Goal: Navigation & Orientation: Find specific page/section

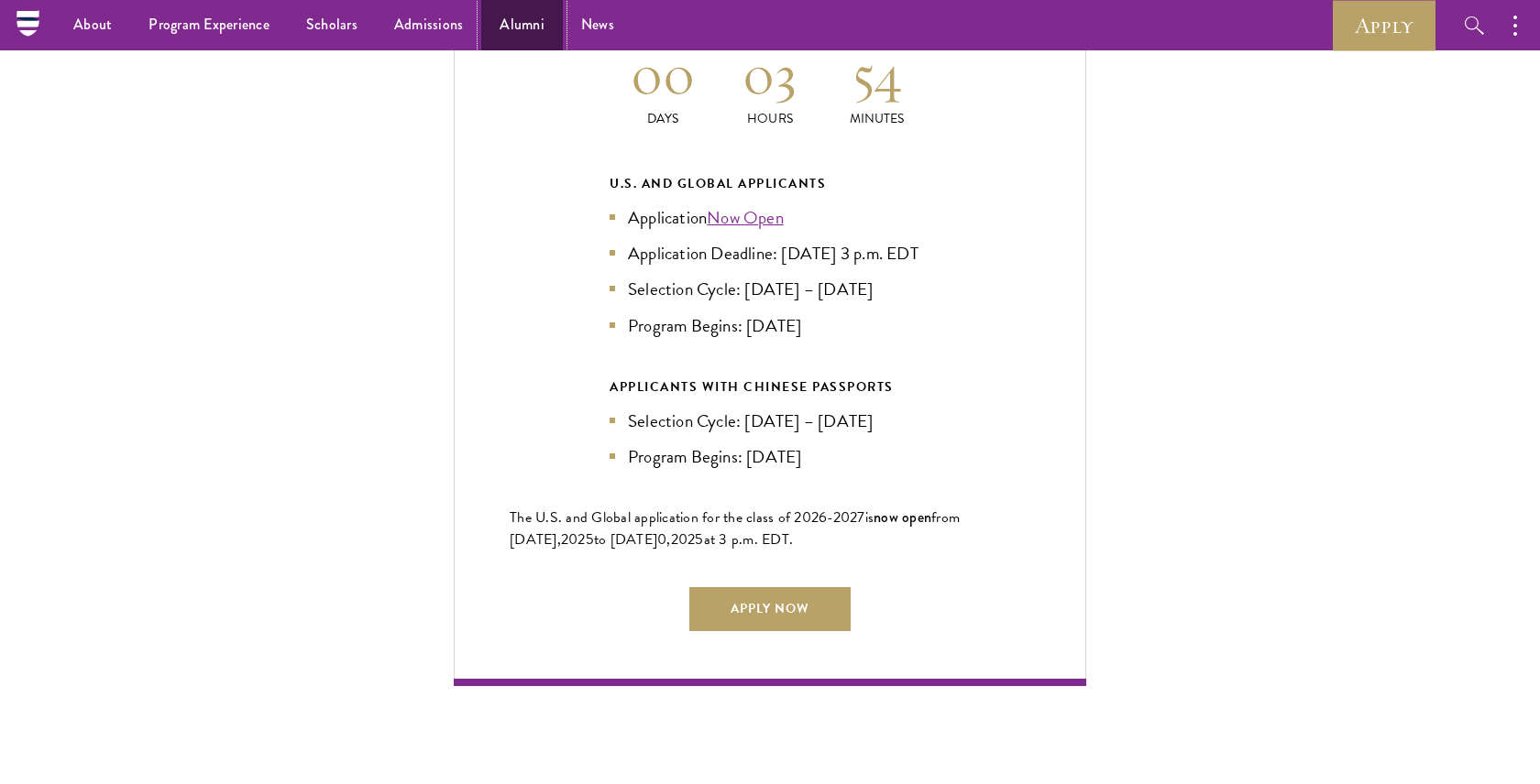
click at [506, 32] on link "Alumni" at bounding box center [522, 25] width 82 height 50
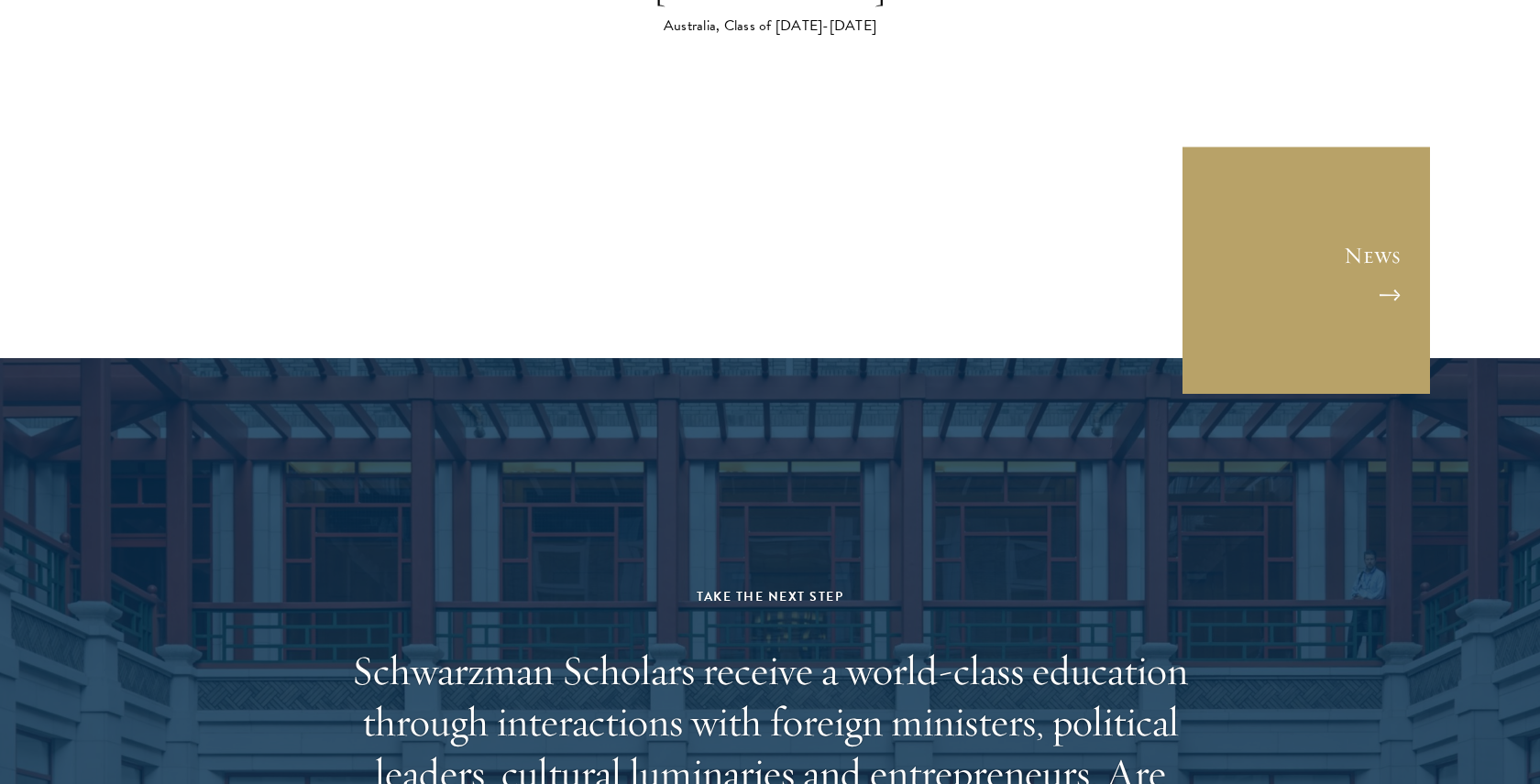
scroll to position [7406, 0]
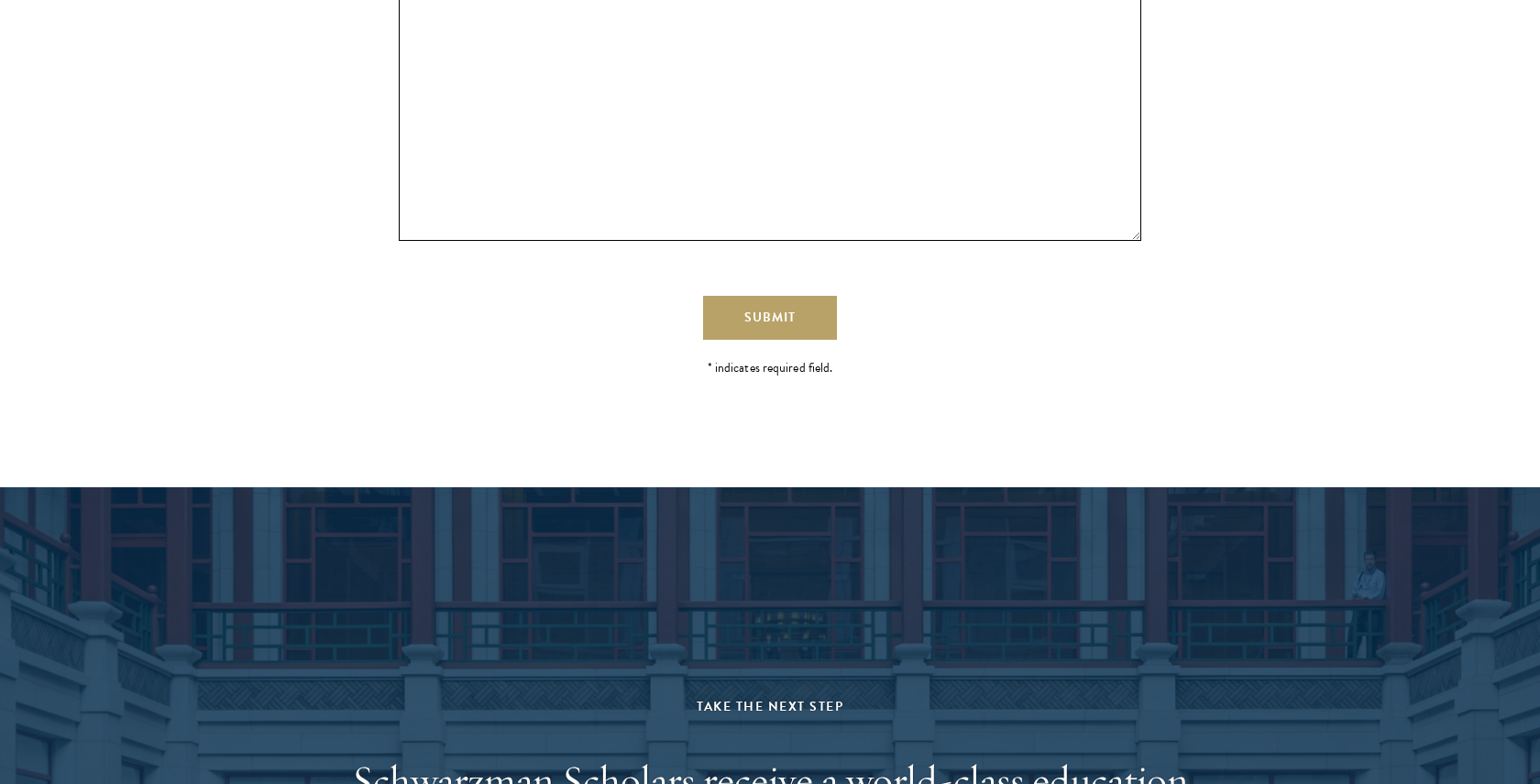
scroll to position [3092, 0]
